Goal: Navigation & Orientation: Find specific page/section

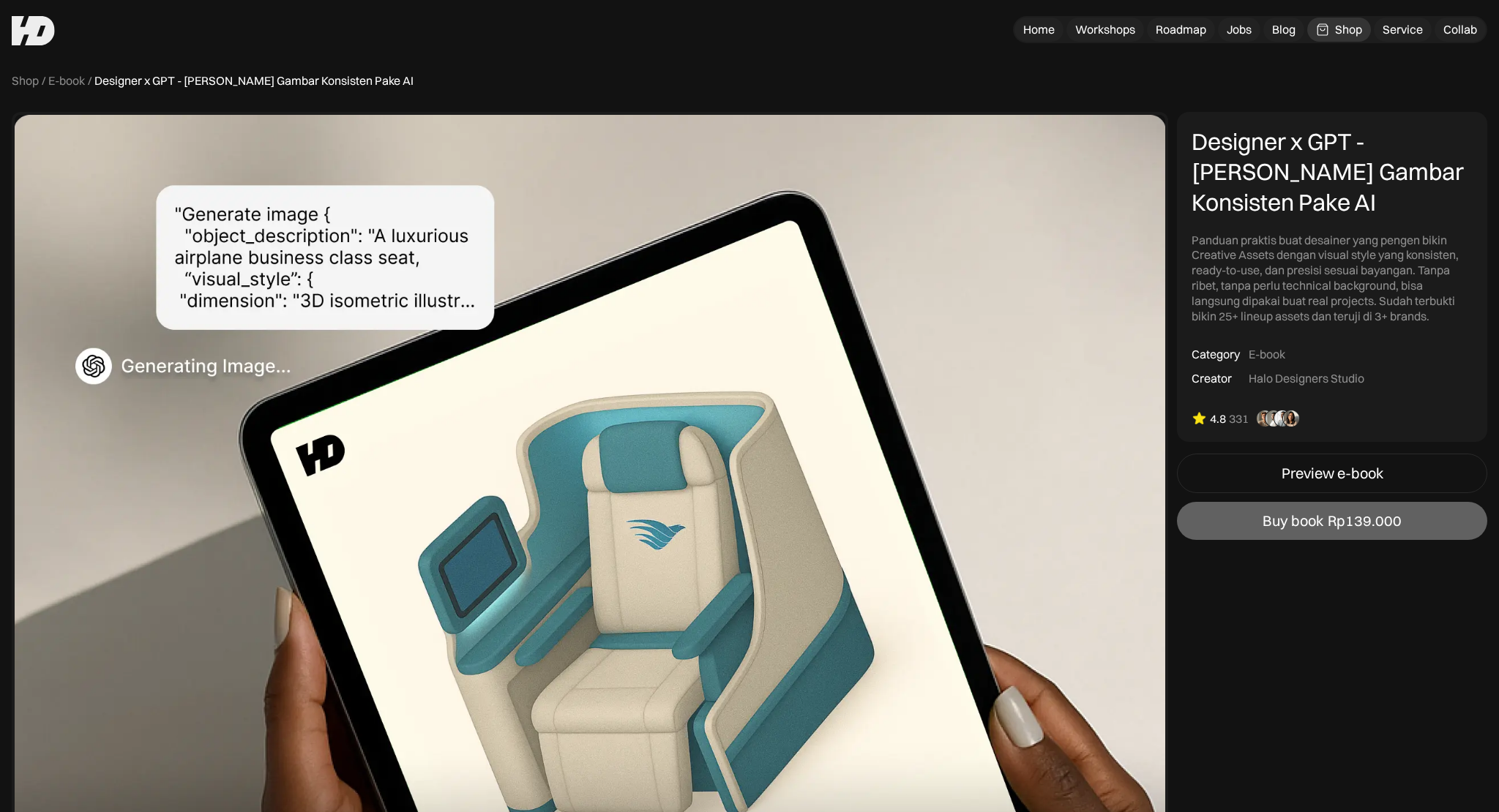
click at [43, 38] on img at bounding box center [33, 31] width 43 height 30
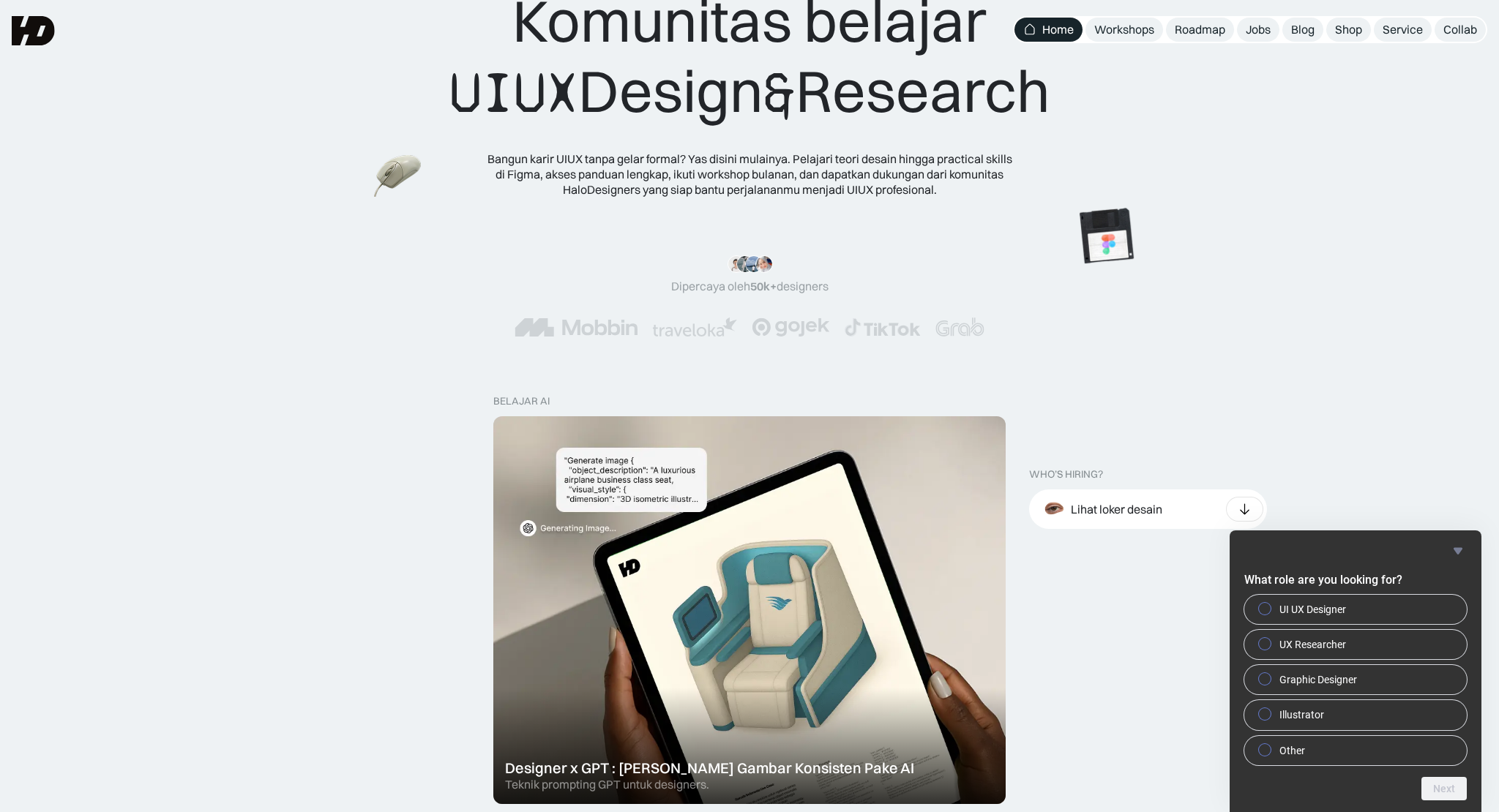
scroll to position [43, 0]
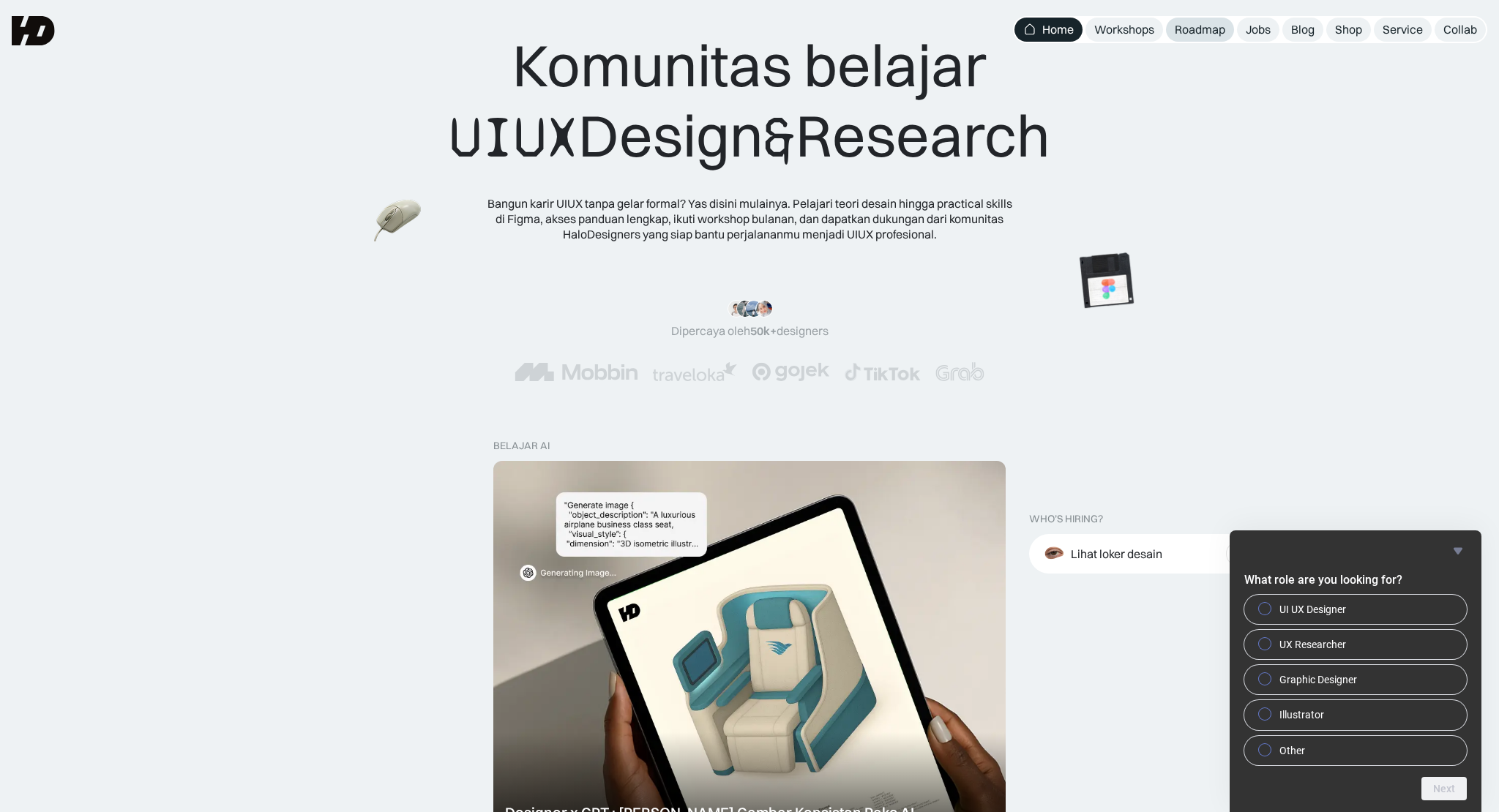
click at [1213, 29] on div "Roadmap" at bounding box center [1200, 29] width 50 height 15
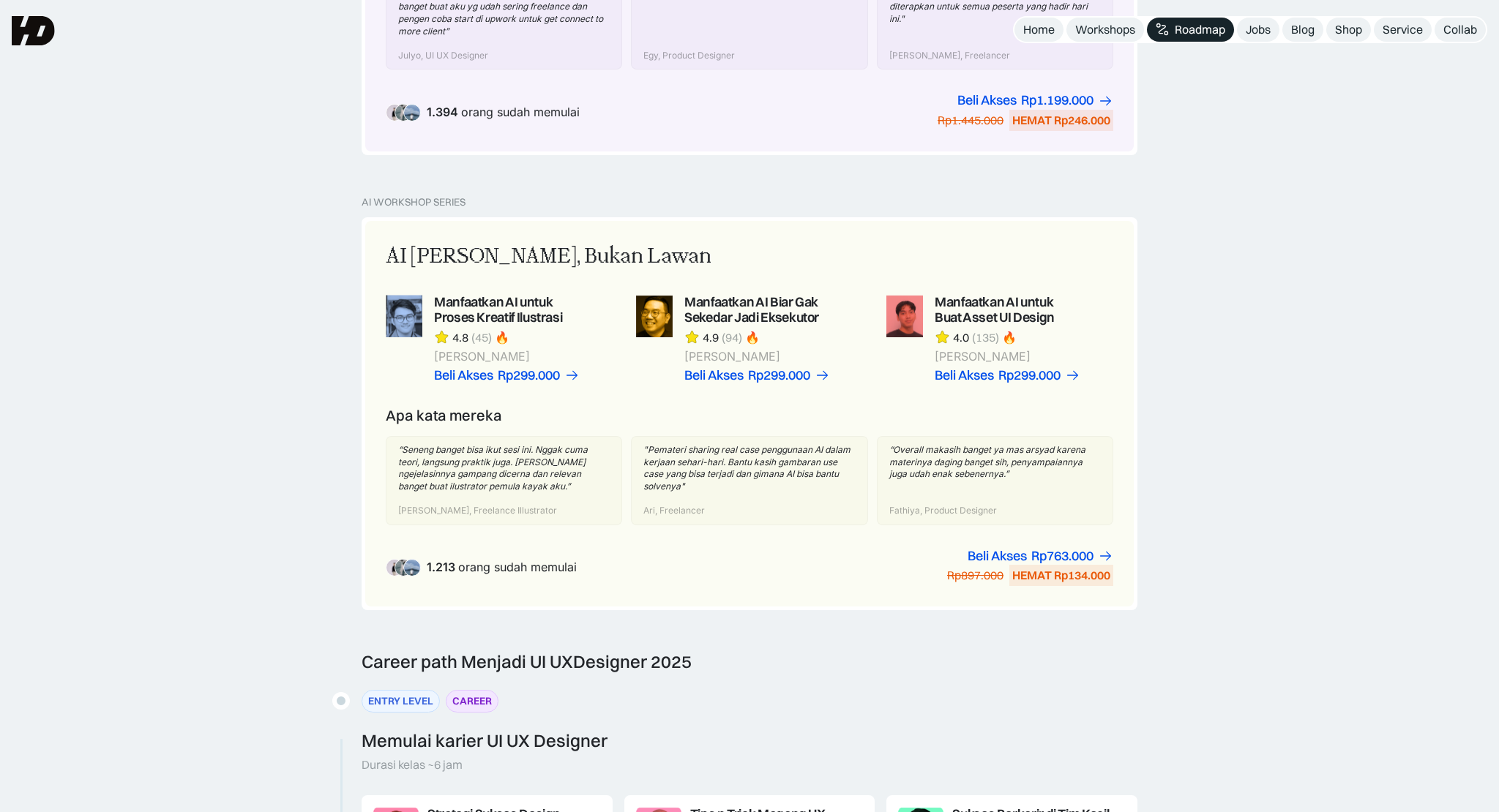
scroll to position [849, 0]
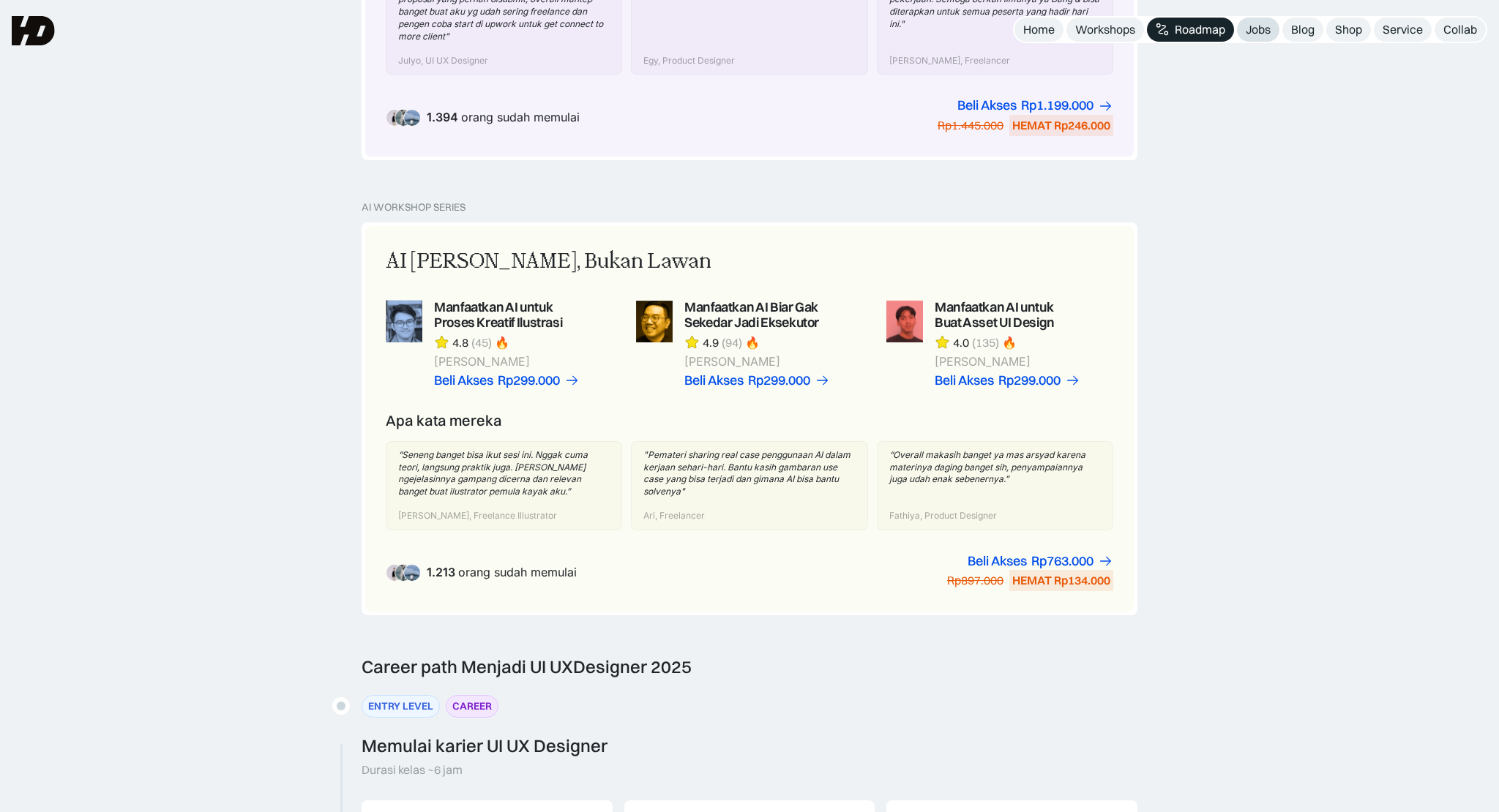
click at [1270, 27] on div "Jobs" at bounding box center [1259, 29] width 25 height 15
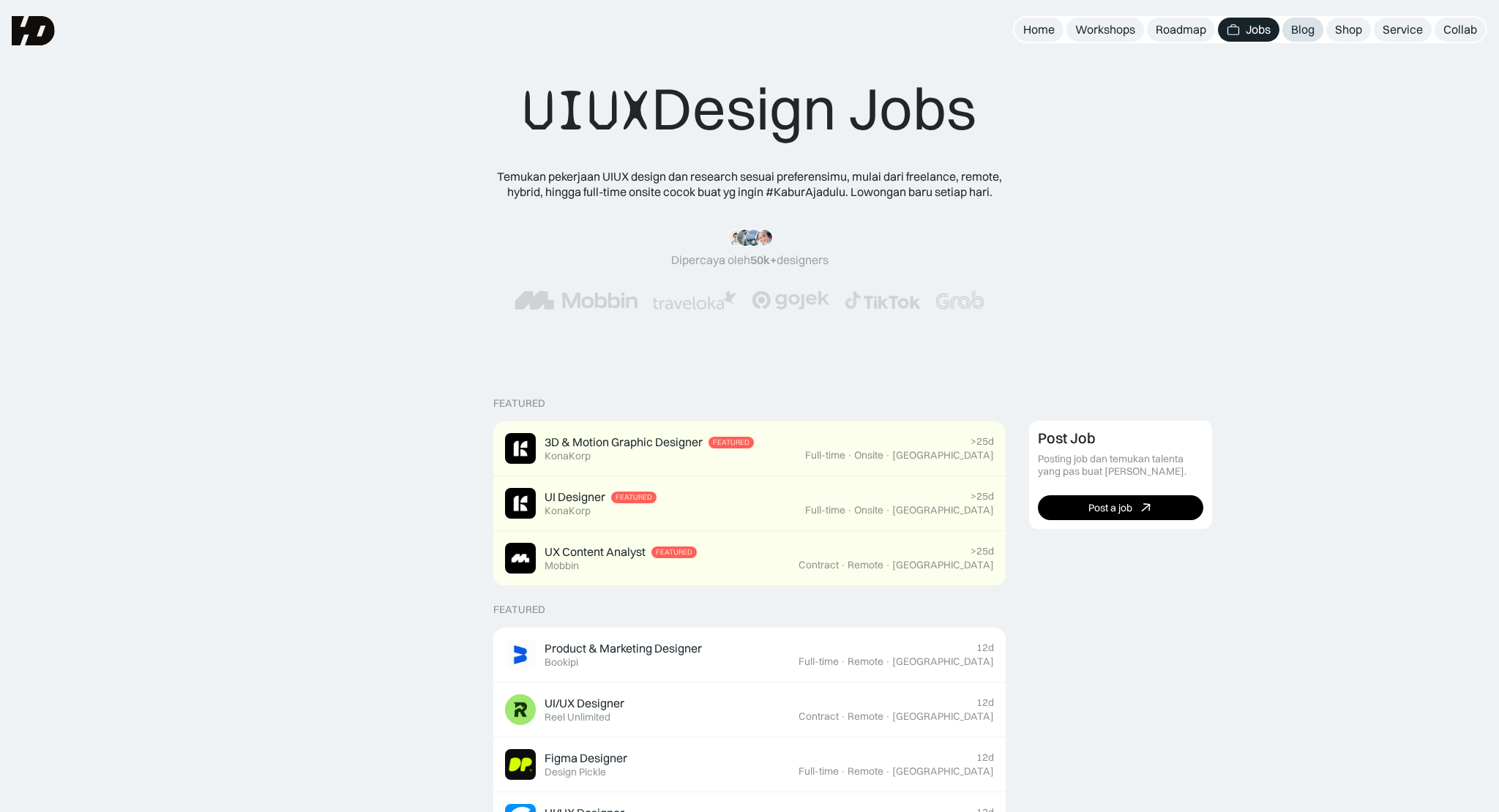
click at [1311, 37] on div "Blog" at bounding box center [1303, 29] width 23 height 15
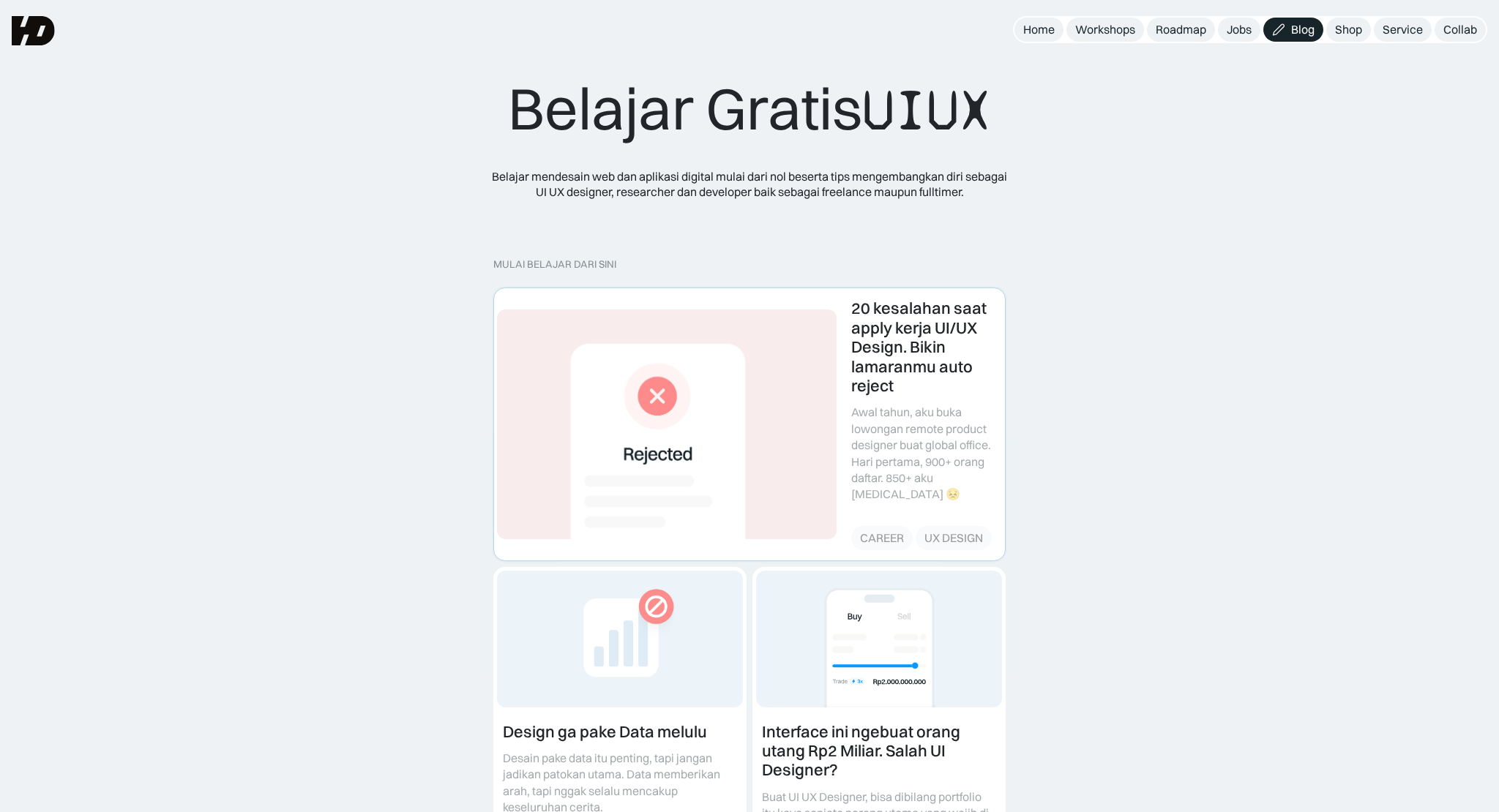
click at [732, 406] on link at bounding box center [750, 424] width 511 height 272
